Goal: Task Accomplishment & Management: Manage account settings

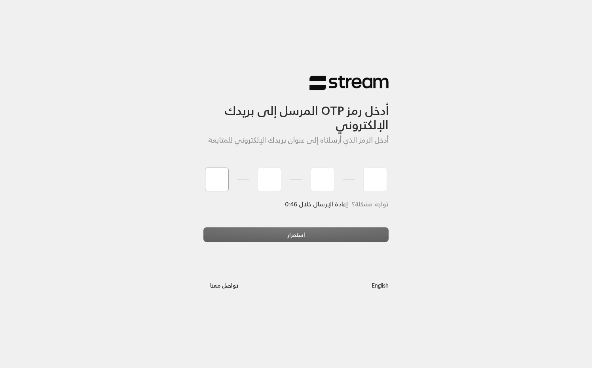
type input "6"
type input "7"
type input "8"
type input "9"
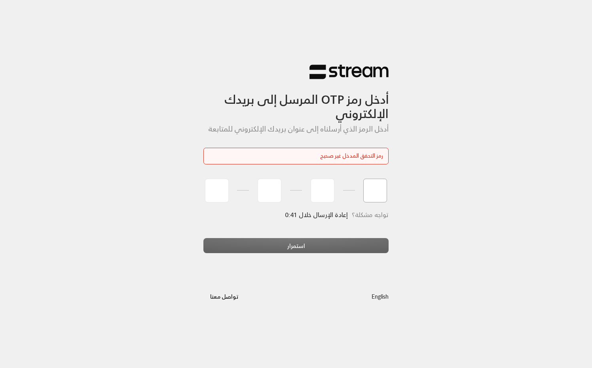
type input "7"
type input "6"
type input "8"
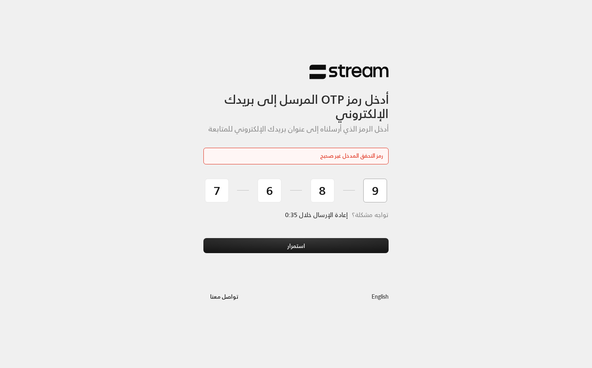
type input "9"
click at [204, 238] on button "استمرار" at bounding box center [296, 245] width 185 height 15
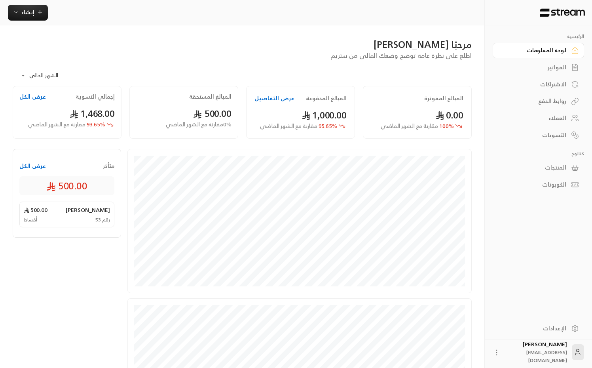
click at [537, 326] on div "الإعدادات" at bounding box center [535, 328] width 64 height 8
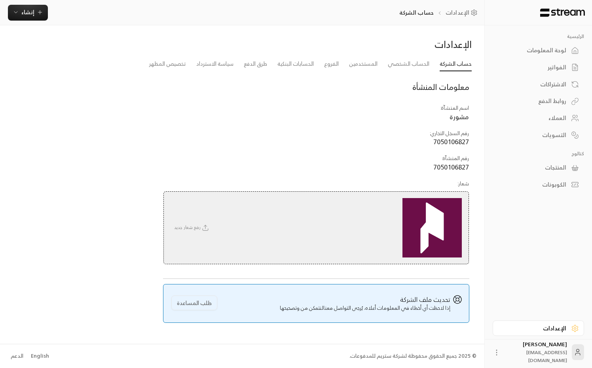
click at [197, 126] on td "رقم السجل التجاري : 7050106827" at bounding box center [316, 138] width 306 height 25
click at [262, 68] on link "طرق الدفع" at bounding box center [255, 64] width 23 height 14
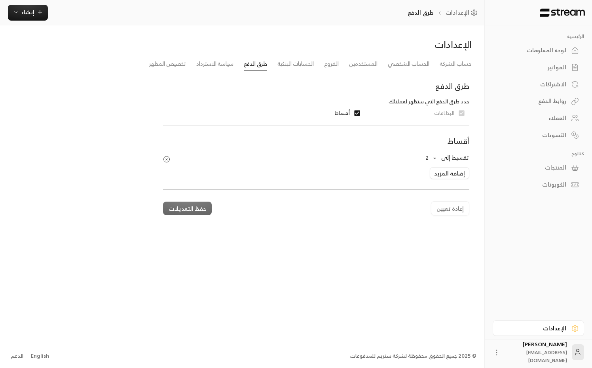
click at [435, 157] on body "الرئيسية لوحة المعلومات الفواتير الاشتراكات روابط الدفع العملاء التسويات كتالوج…" at bounding box center [296, 184] width 592 height 368
click at [385, 230] on div at bounding box center [296, 184] width 592 height 368
click at [460, 173] on button "إضافة المزيد" at bounding box center [450, 173] width 40 height 12
click at [367, 267] on div "الإعدادات حساب الشركة الحساب الشخصي المستخدمين الفروع الحسابات البنكية طرق الدف…" at bounding box center [242, 184] width 485 height 318
click at [186, 219] on button "حفظ التعديلات" at bounding box center [187, 221] width 49 height 13
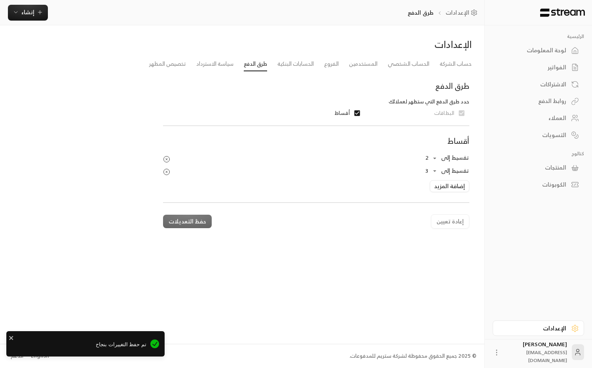
click at [282, 294] on div "الإعدادات حساب الشركة الحساب الشخصي المستخدمين الفروع الحسابات البنكية طرق الدف…" at bounding box center [242, 184] width 485 height 318
click at [560, 175] on link "المنتجات" at bounding box center [538, 167] width 91 height 15
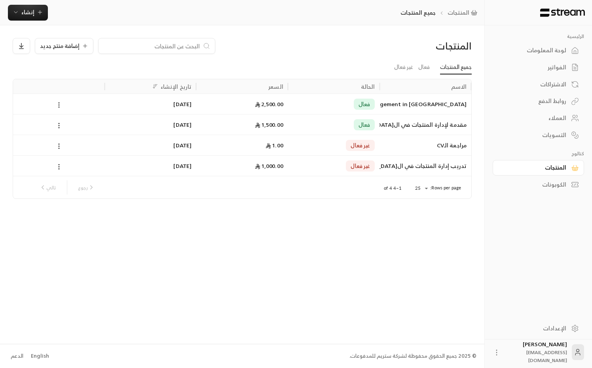
click at [426, 123] on div "مقدمة لإدارة المنتجات في ال[GEOGRAPHIC_DATA]" at bounding box center [425, 124] width 82 height 20
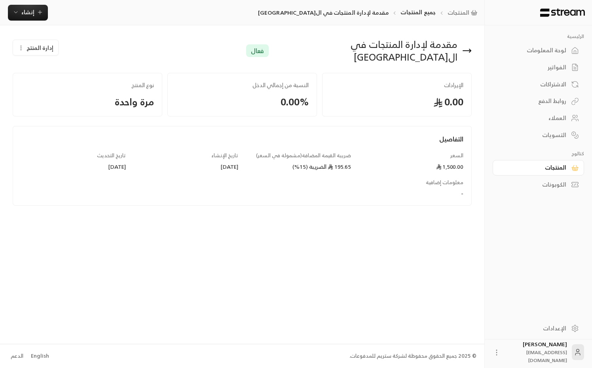
click at [25, 44] on button "إدارة المنتج" at bounding box center [35, 48] width 45 height 16
click at [49, 70] on link "تعديل" at bounding box center [42, 71] width 49 height 14
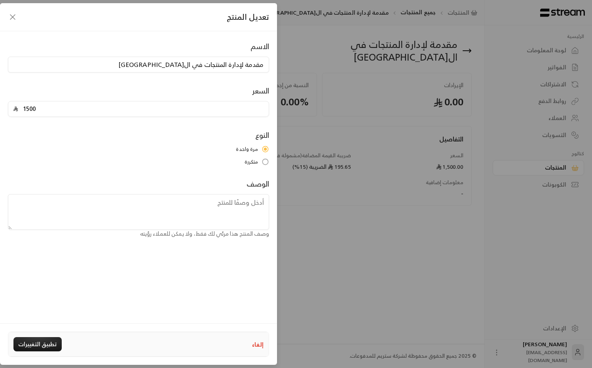
click at [141, 183] on div "الوصف وصف المنتج هذا مرئي لك فقط، ولا يمكن للعملاء رؤيته" at bounding box center [138, 208] width 269 height 60
click at [12, 16] on icon "button" at bounding box center [12, 17] width 5 height 5
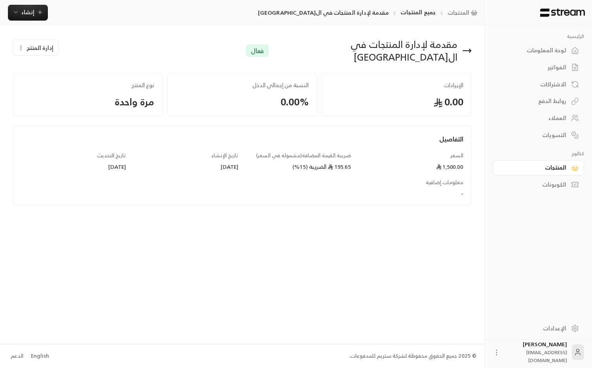
click at [236, 242] on div "مقدمة لإدارة المنتجات في السعودية فعال إدارة المنتج تعديل تعطيل حذف الإيرادات 0…" at bounding box center [242, 184] width 485 height 318
click at [548, 101] on div "روابط الدفع" at bounding box center [535, 101] width 64 height 8
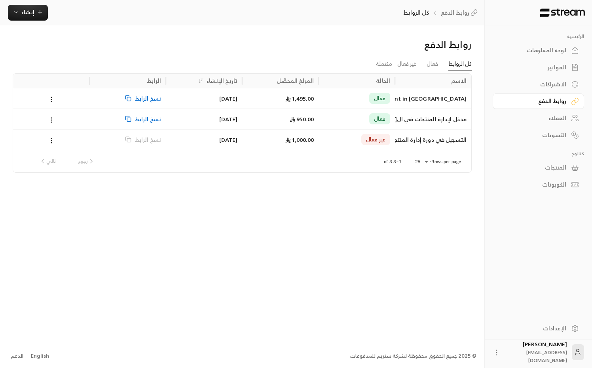
click at [48, 120] on icon at bounding box center [51, 119] width 7 height 7
click at [62, 139] on link "عرض" at bounding box center [61, 140] width 23 height 14
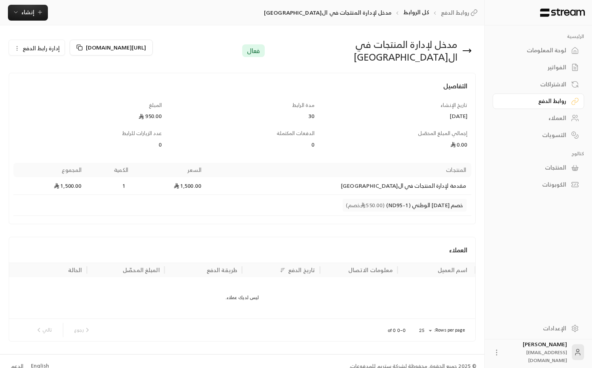
scroll to position [4, 0]
